Goal: Information Seeking & Learning: Learn about a topic

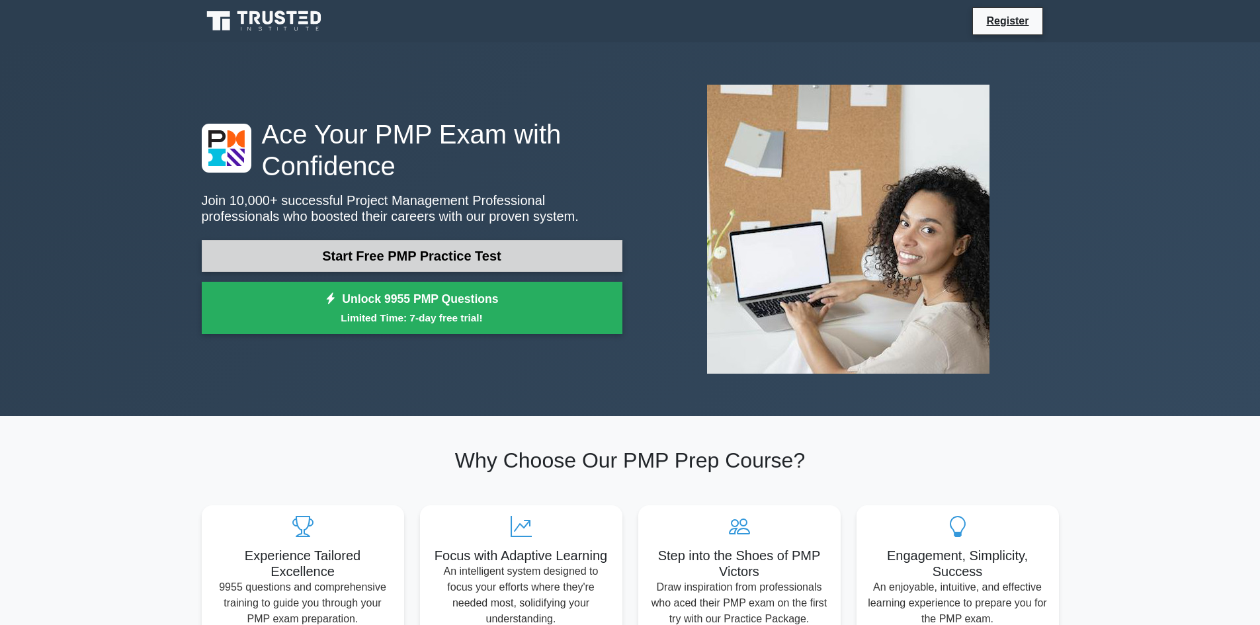
click at [453, 259] on link "Start Free PMP Practice Test" at bounding box center [412, 256] width 421 height 32
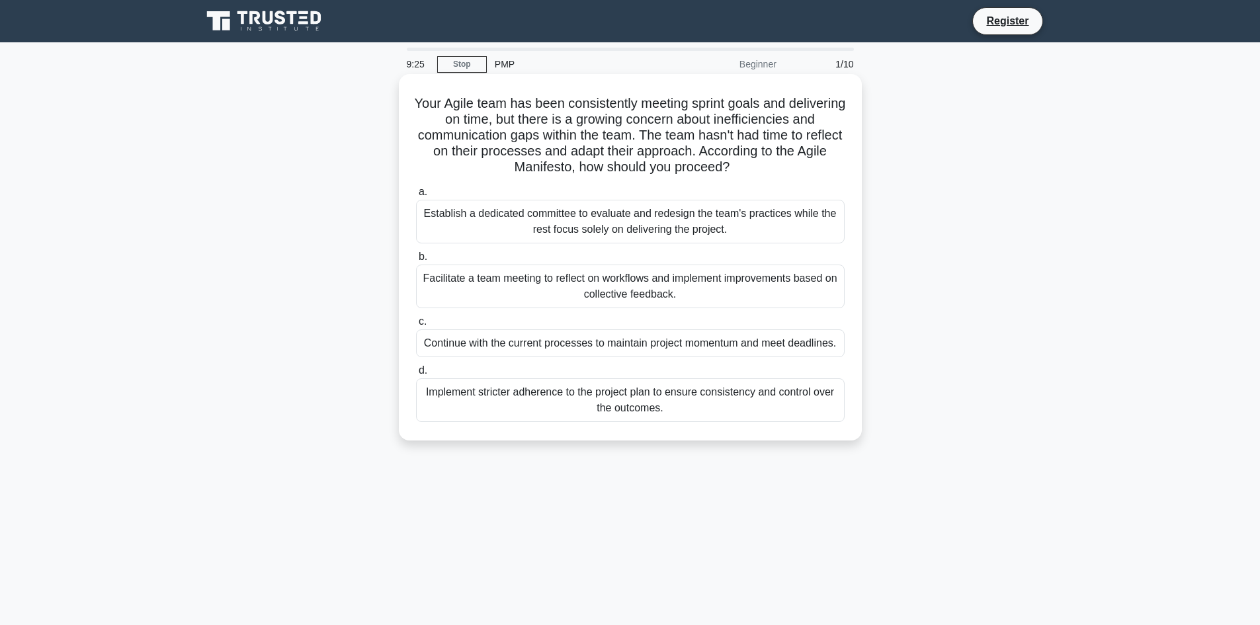
click at [748, 284] on div "Facilitate a team meeting to reflect on workflows and implement improvements ba…" at bounding box center [630, 286] width 428 height 44
click at [416, 261] on input "b. Facilitate a team meeting to reflect on workflows and implement improvements…" at bounding box center [416, 257] width 0 height 9
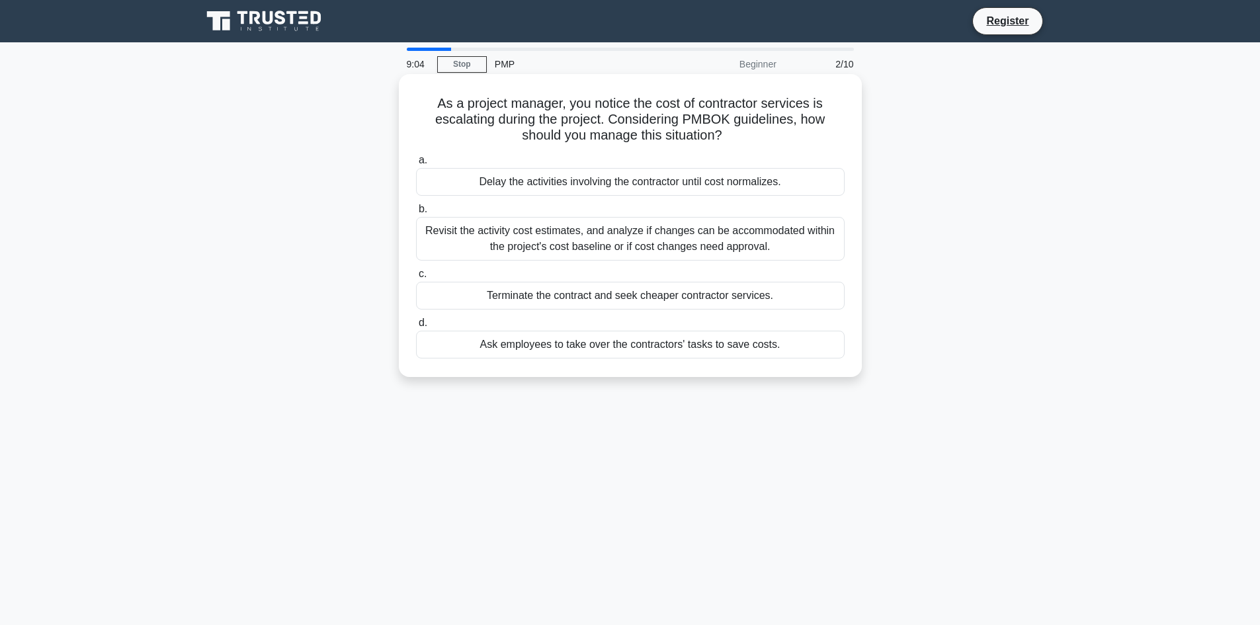
click at [658, 241] on div "Revisit the activity cost estimates, and analyze if changes can be accommodated…" at bounding box center [630, 239] width 428 height 44
click at [416, 214] on input "b. Revisit the activity cost estimates, and analyze if changes can be accommoda…" at bounding box center [416, 209] width 0 height 9
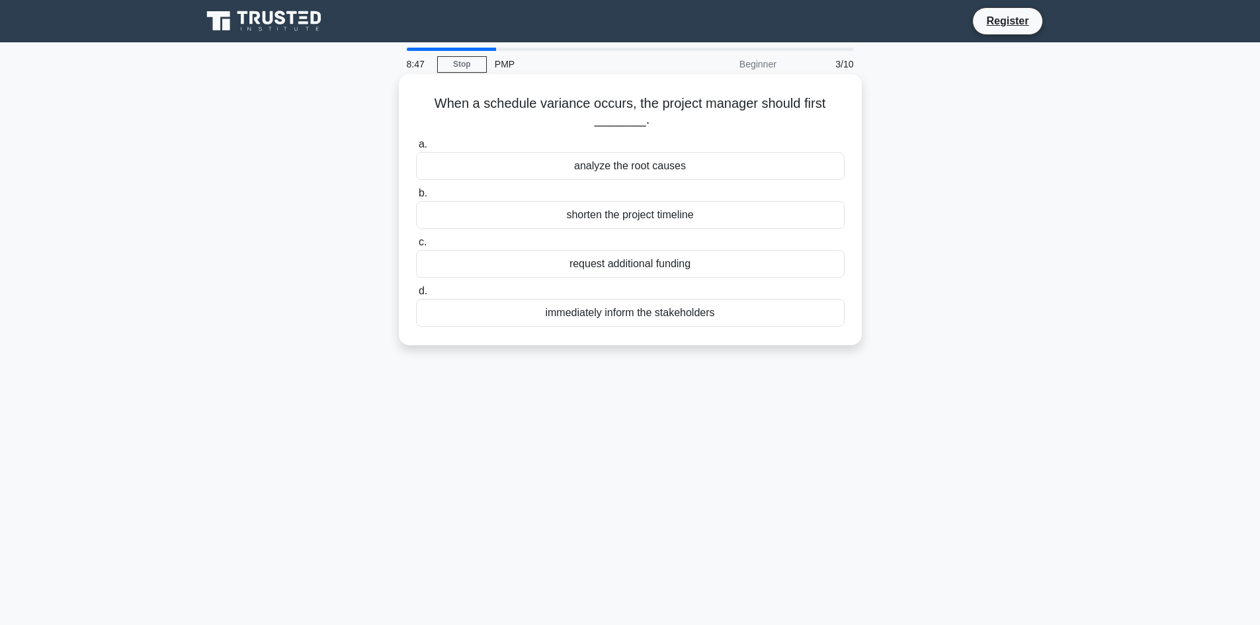
click at [641, 167] on div "analyze the root causes" at bounding box center [630, 166] width 428 height 28
click at [416, 149] on input "a. analyze the root causes" at bounding box center [416, 144] width 0 height 9
click at [631, 319] on div "the types and quantities of resources scheduled for use" at bounding box center [630, 313] width 428 height 28
click at [416, 296] on input "d. the types and quantities of resources scheduled for use" at bounding box center [416, 291] width 0 height 9
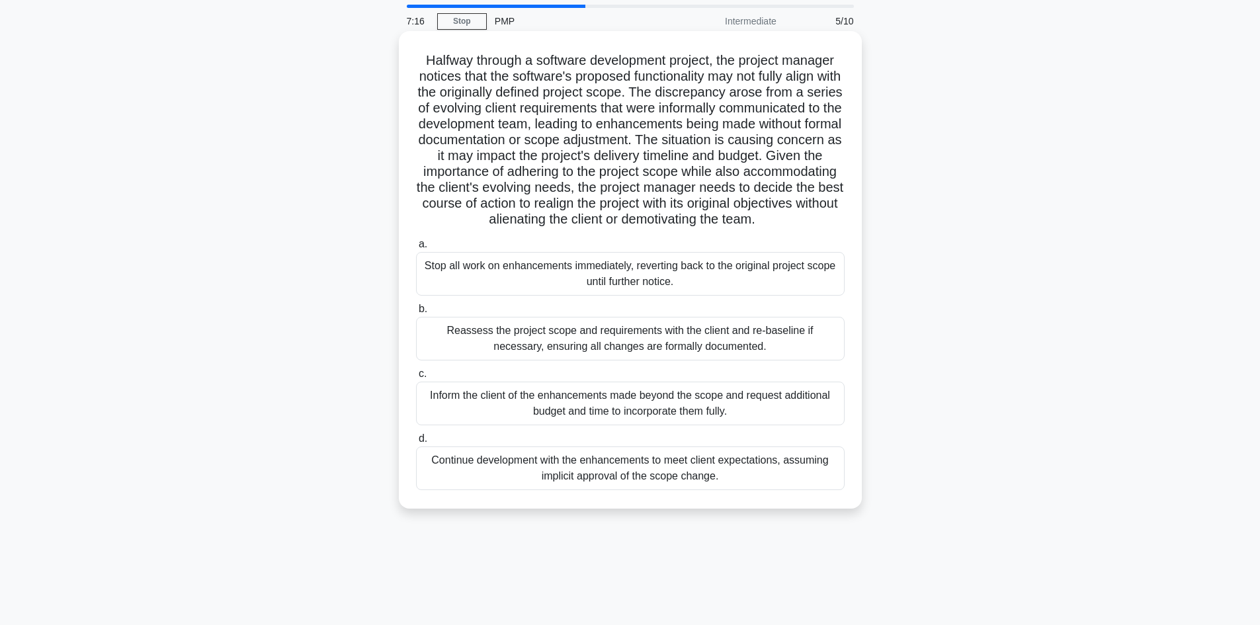
scroll to position [66, 0]
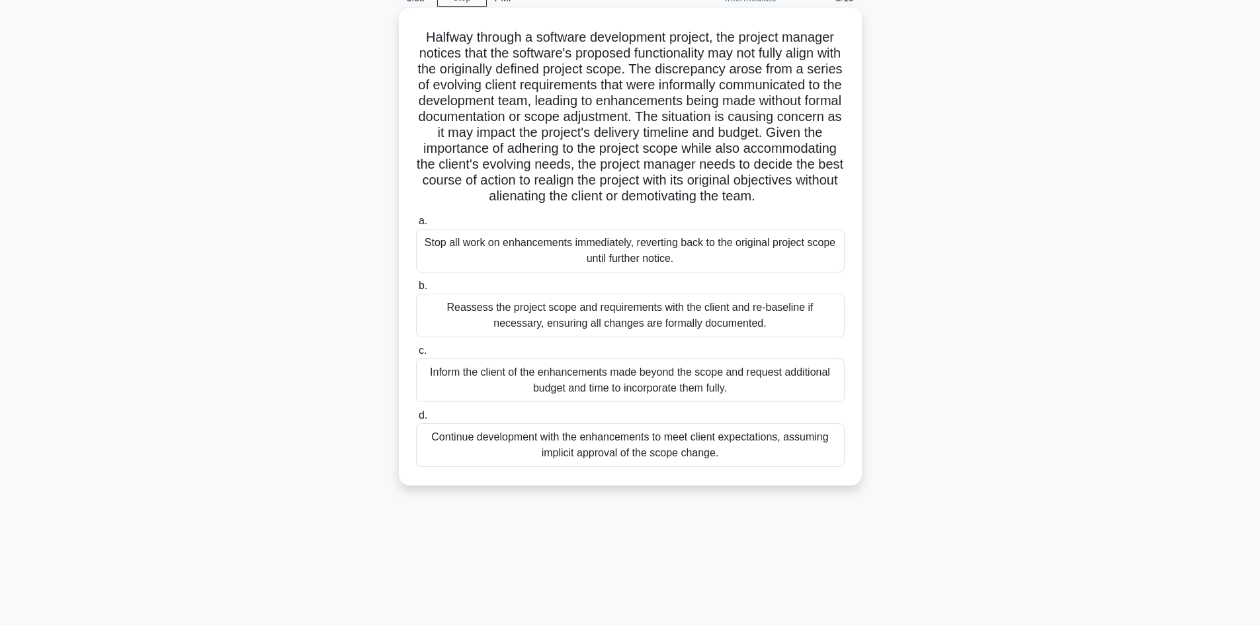
click at [622, 331] on div "Reassess the project scope and requirements with the client and re-baseline if …" at bounding box center [630, 316] width 428 height 44
click at [416, 290] on input "b. Reassess the project scope and requirements with the client and re-baseline …" at bounding box center [416, 286] width 0 height 9
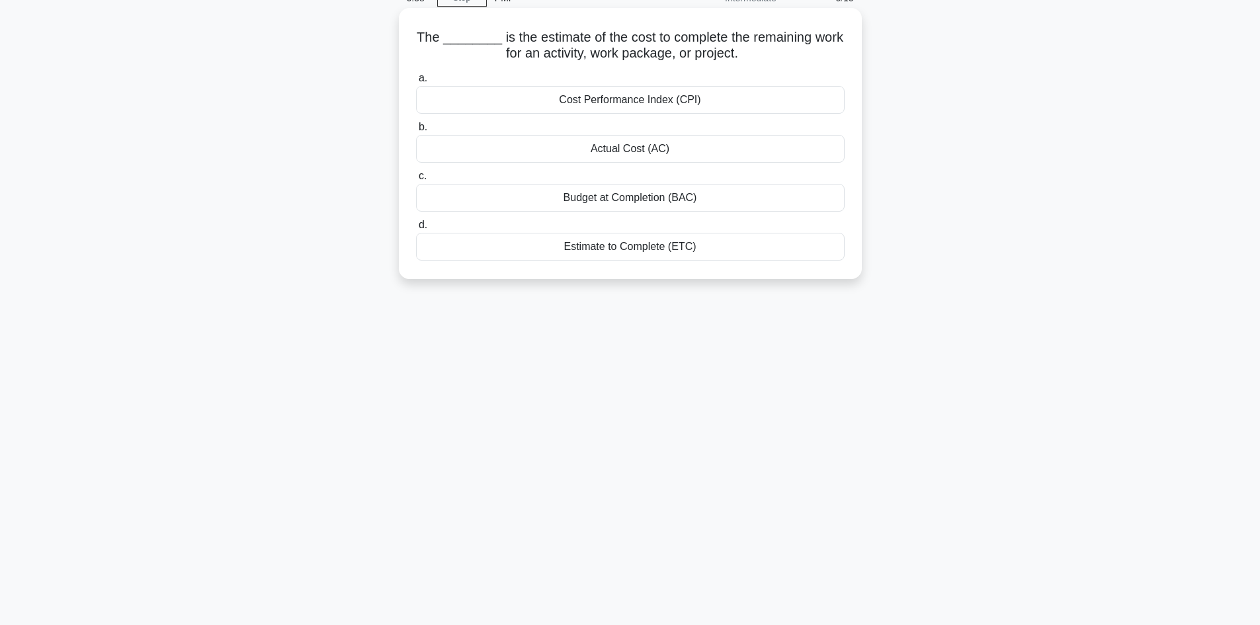
scroll to position [0, 0]
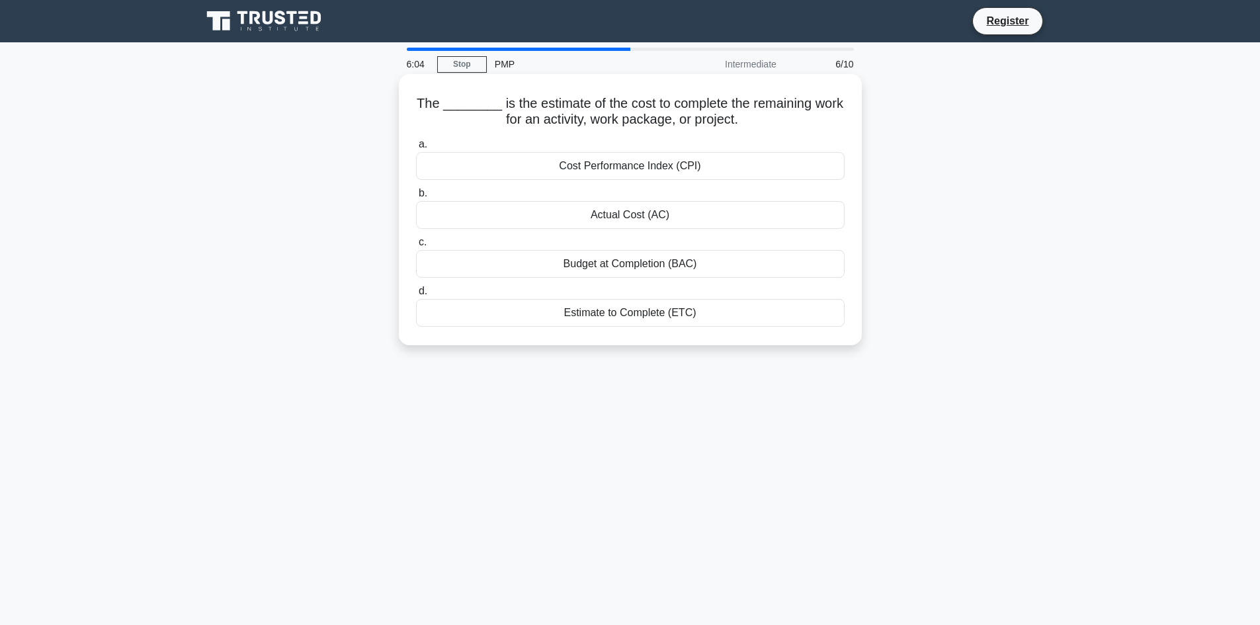
click at [653, 311] on div "Estimate to Complete (ETC)" at bounding box center [630, 313] width 428 height 28
click at [416, 296] on input "d. Estimate to Complete (ETC)" at bounding box center [416, 291] width 0 height 9
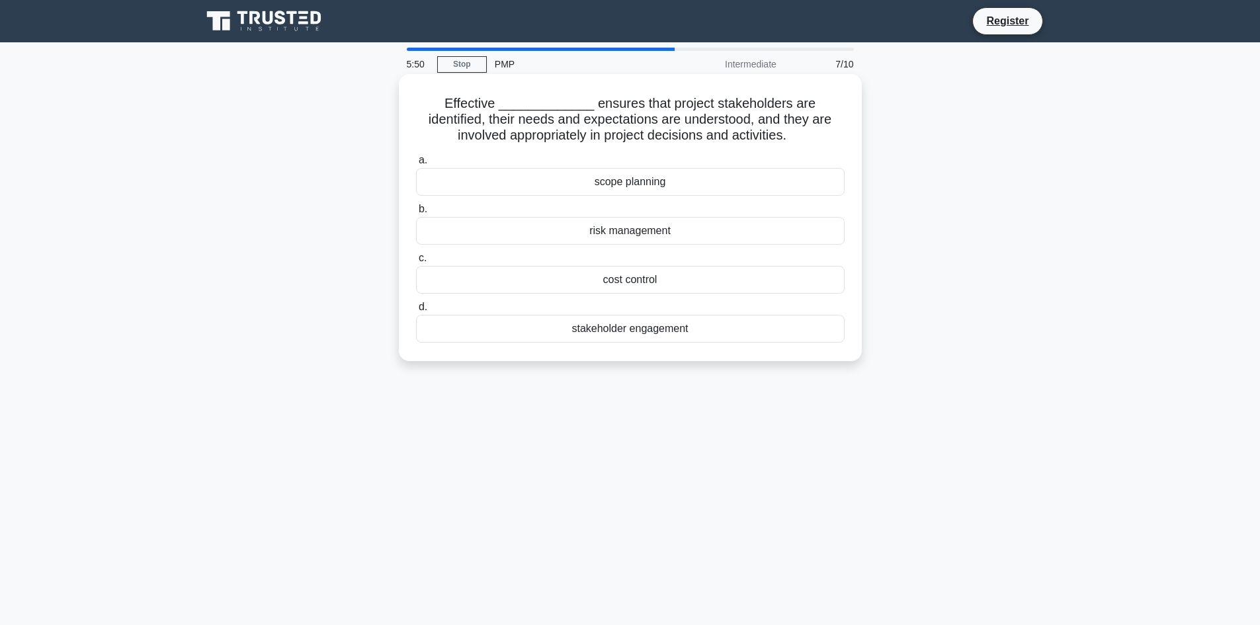
click at [617, 334] on div "stakeholder engagement" at bounding box center [630, 329] width 428 height 28
click at [416, 311] on input "d. stakeholder engagement" at bounding box center [416, 307] width 0 height 9
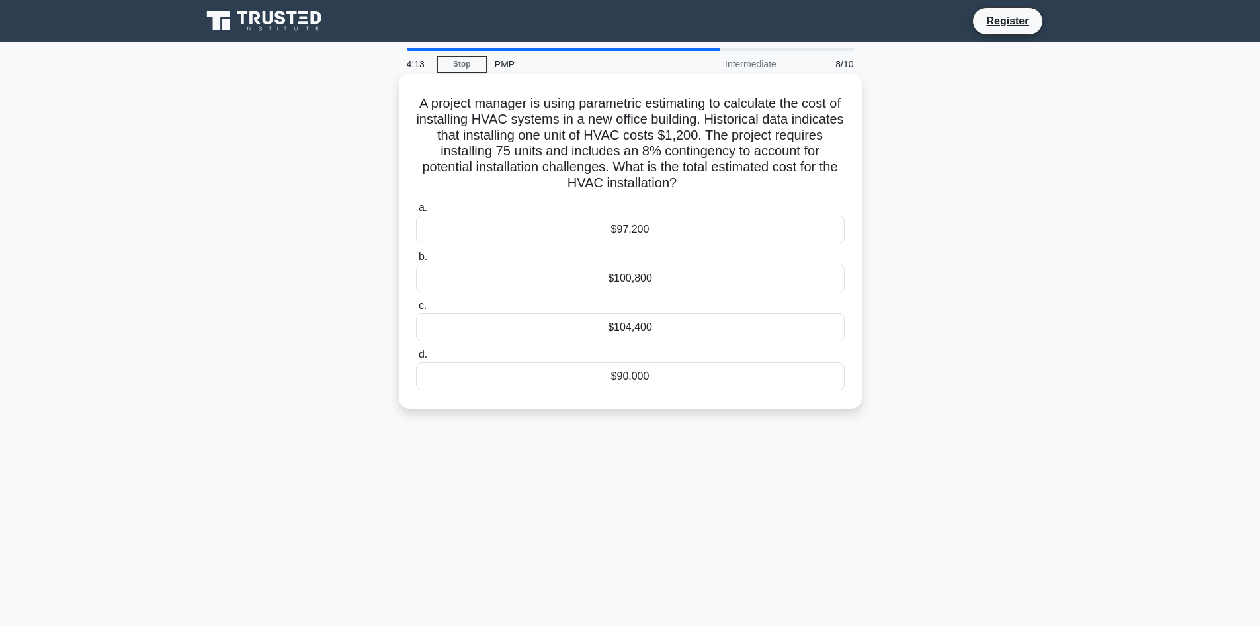
click at [596, 231] on div "$97,200" at bounding box center [630, 230] width 428 height 28
click at [416, 212] on input "a. $97,200" at bounding box center [416, 208] width 0 height 9
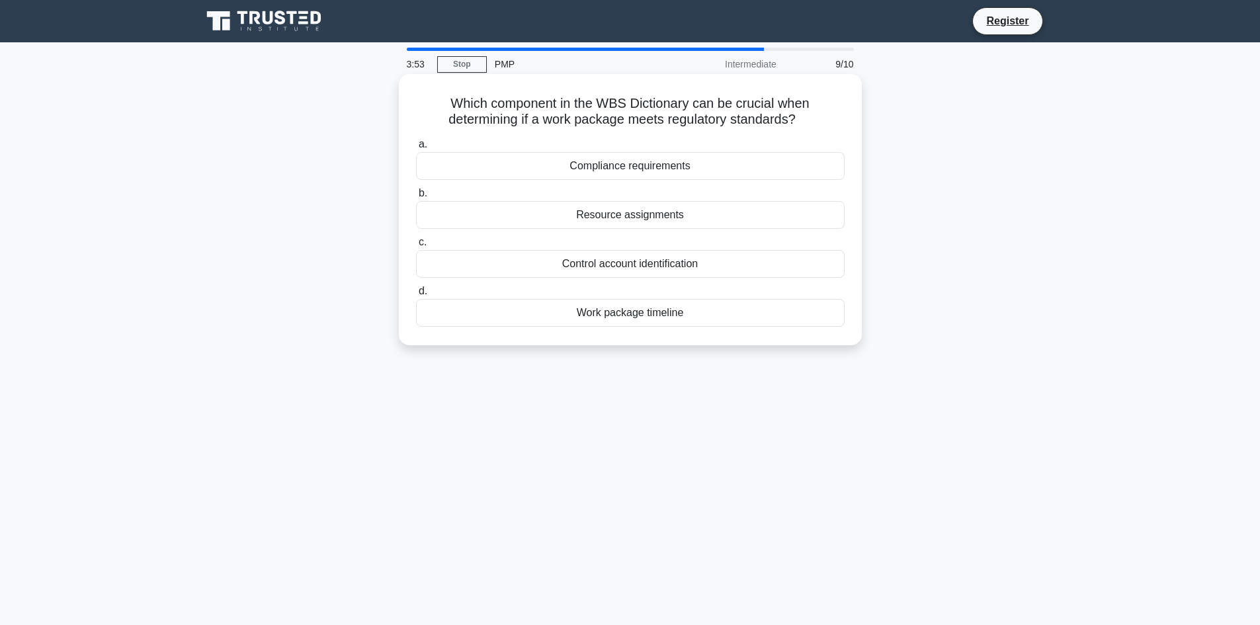
click at [598, 171] on div "Compliance requirements" at bounding box center [630, 166] width 428 height 28
click at [416, 149] on input "a. Compliance requirements" at bounding box center [416, 144] width 0 height 9
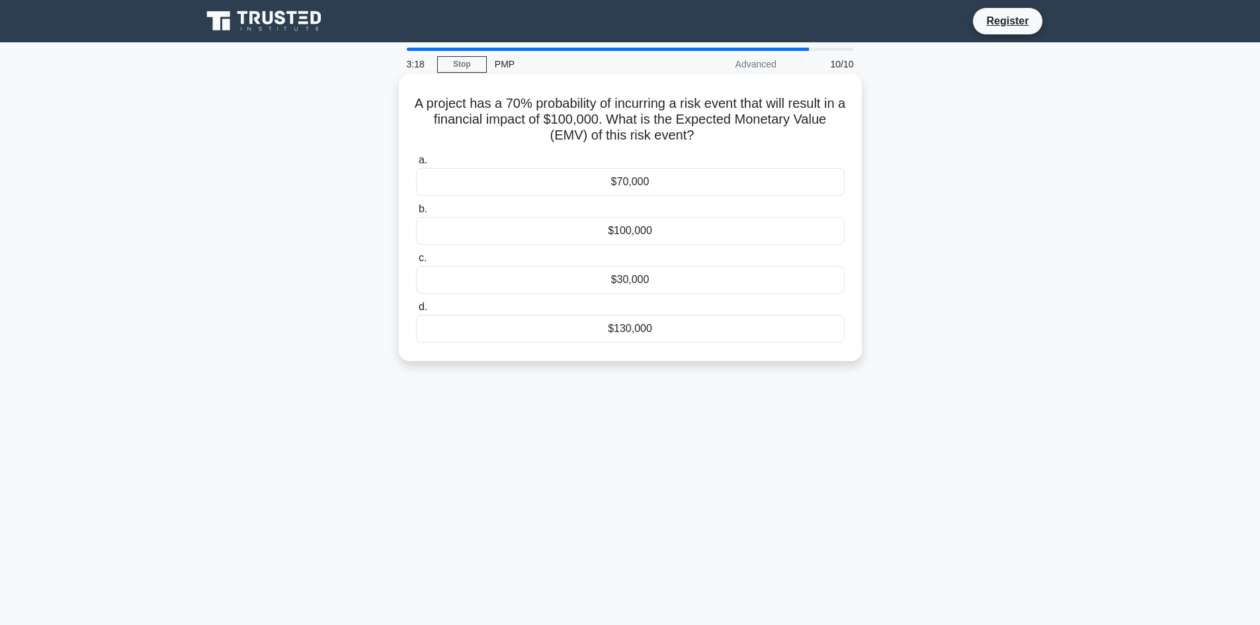
click at [676, 179] on div "$70,000" at bounding box center [630, 182] width 428 height 28
click at [416, 165] on input "a. $70,000" at bounding box center [416, 160] width 0 height 9
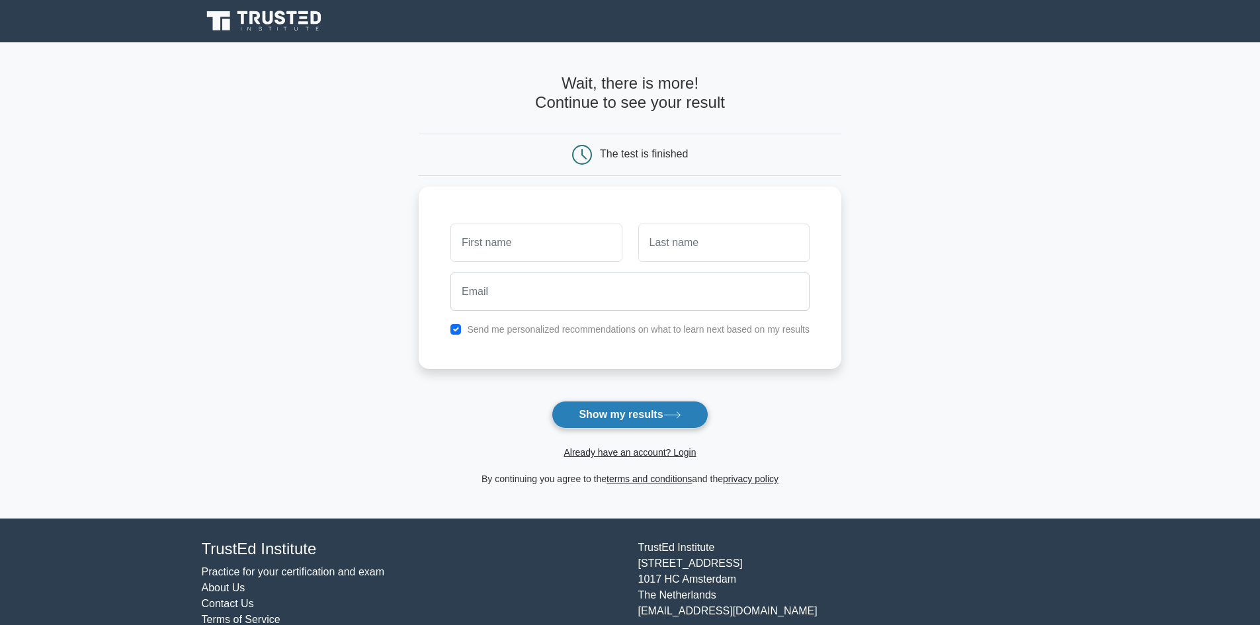
click at [579, 415] on button "Show my results" at bounding box center [629, 415] width 156 height 28
click at [515, 247] on input "text" at bounding box center [535, 239] width 171 height 38
click at [930, 231] on main "Wait, there is more! Continue to see your result The test is finished and the" at bounding box center [630, 280] width 1260 height 476
click at [545, 253] on input "text" at bounding box center [535, 239] width 171 height 38
type input "[PERSON_NAME]"
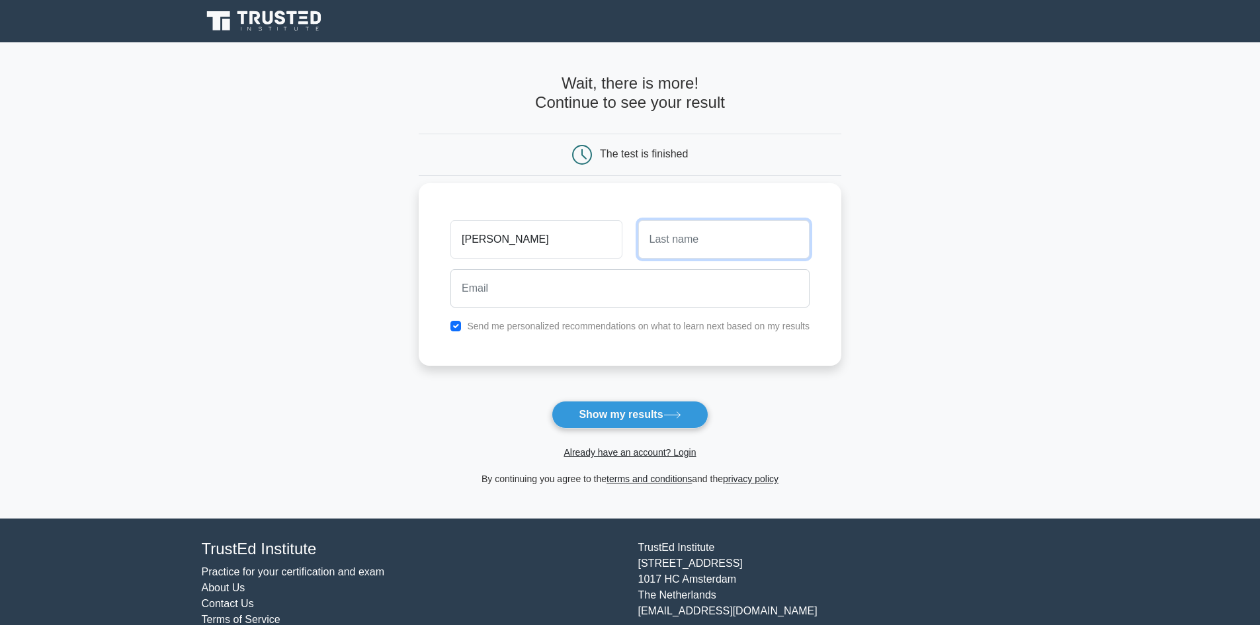
click at [668, 240] on input "text" at bounding box center [723, 239] width 171 height 38
type input "p"
click at [547, 288] on input "email" at bounding box center [629, 288] width 359 height 38
type input "michael.peretomode@johnhogg.co.uk"
click at [454, 327] on input "checkbox" at bounding box center [455, 326] width 11 height 11
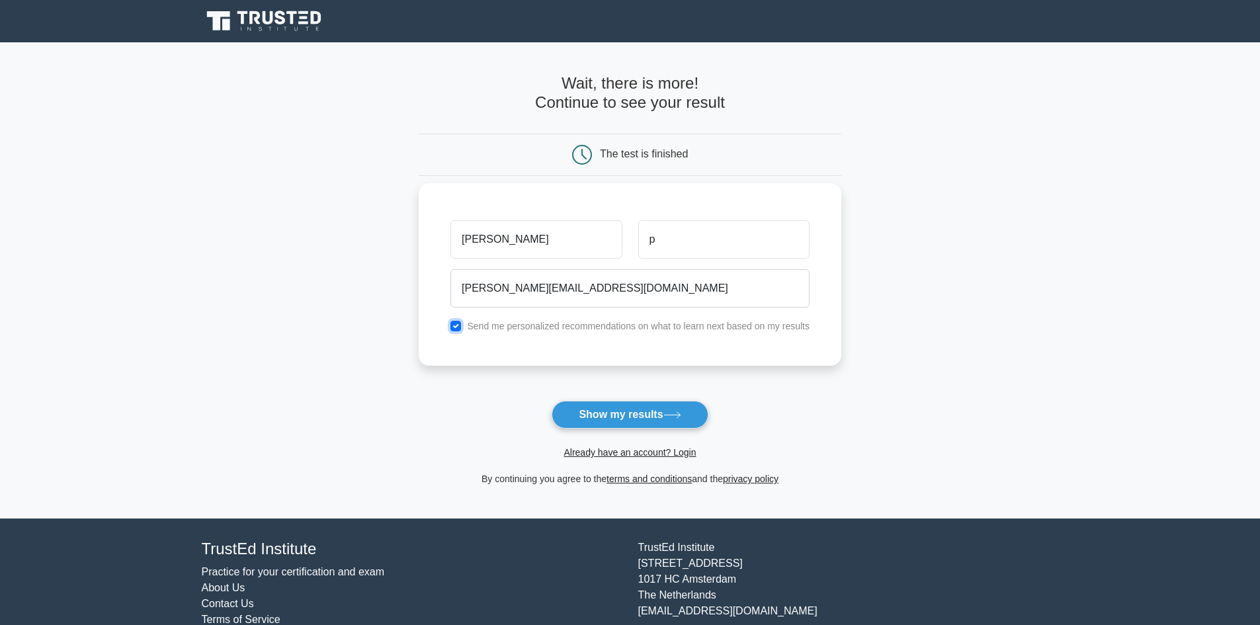
checkbox input "false"
click at [598, 408] on button "Show my results" at bounding box center [629, 415] width 156 height 28
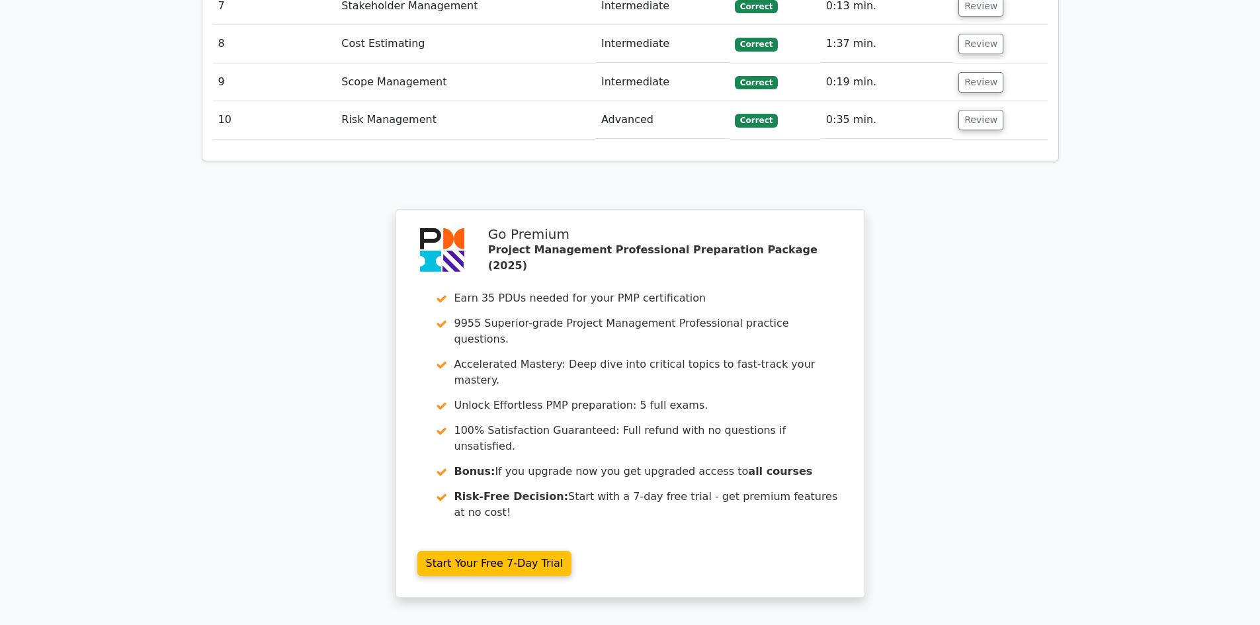
scroll to position [2219, 0]
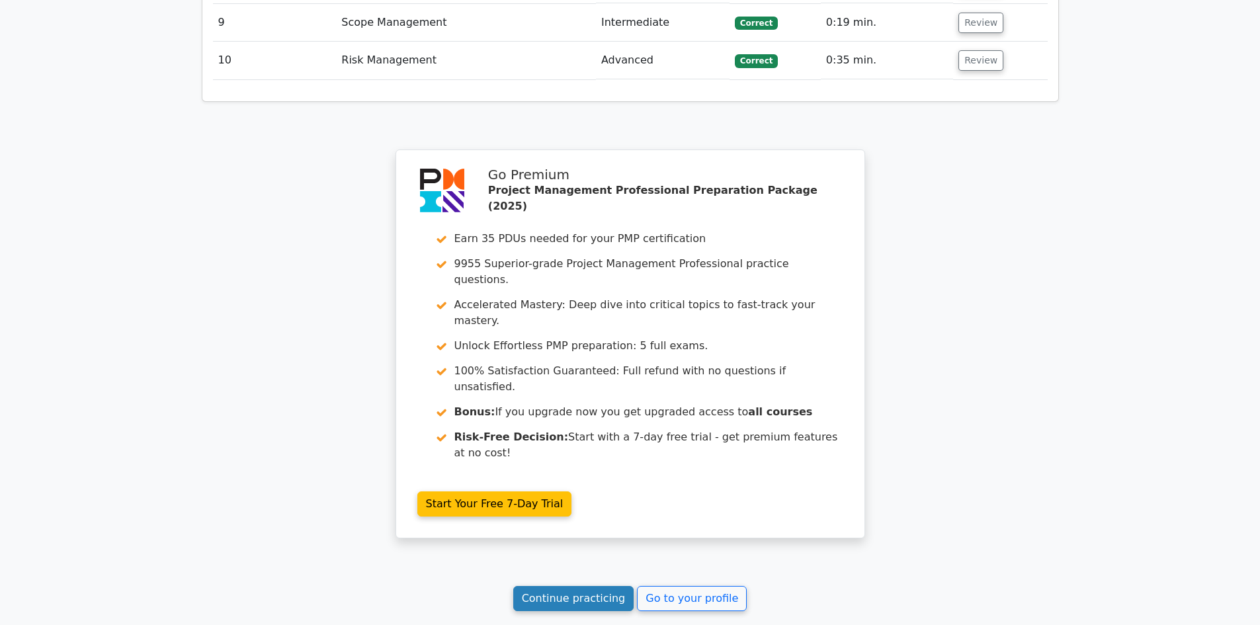
click at [588, 586] on link "Continue practicing" at bounding box center [573, 598] width 121 height 25
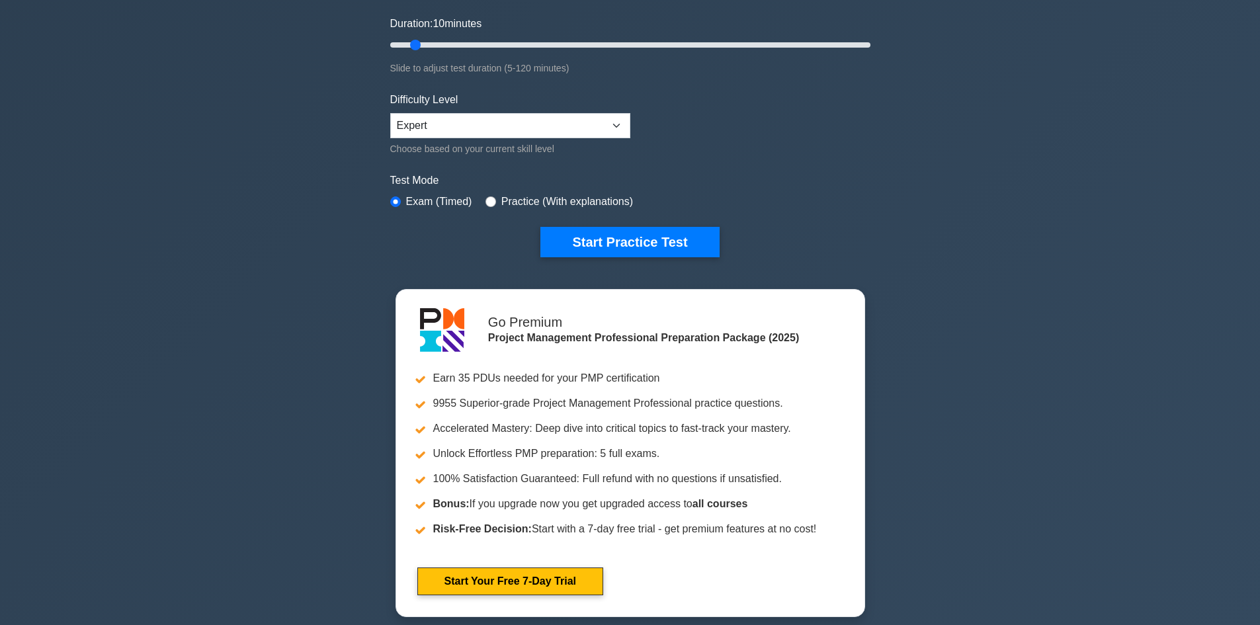
scroll to position [264, 0]
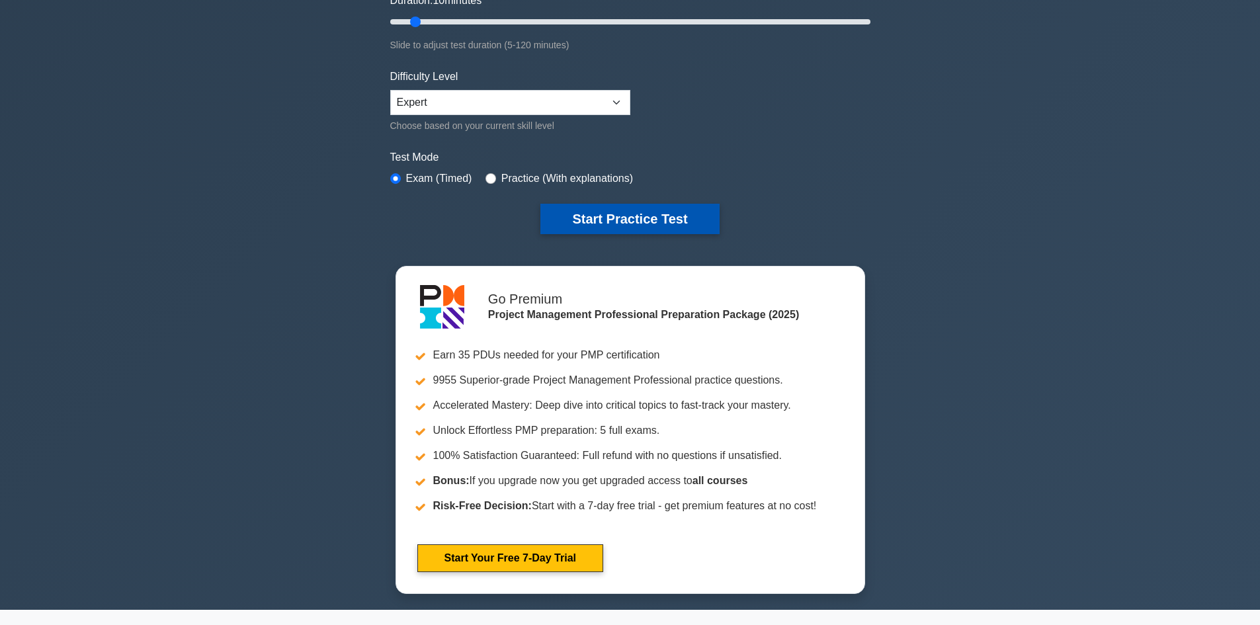
click at [604, 221] on button "Start Practice Test" at bounding box center [629, 219] width 179 height 30
